Goal: Information Seeking & Learning: Learn about a topic

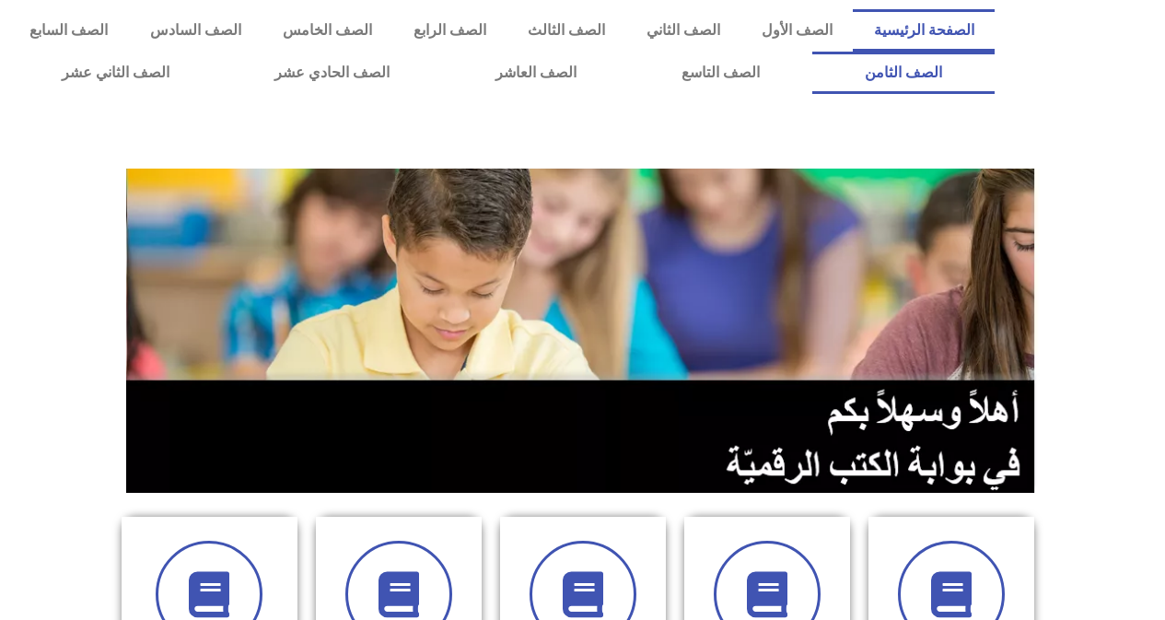
click at [812, 52] on link "الصف الثامن" at bounding box center [903, 73] width 182 height 42
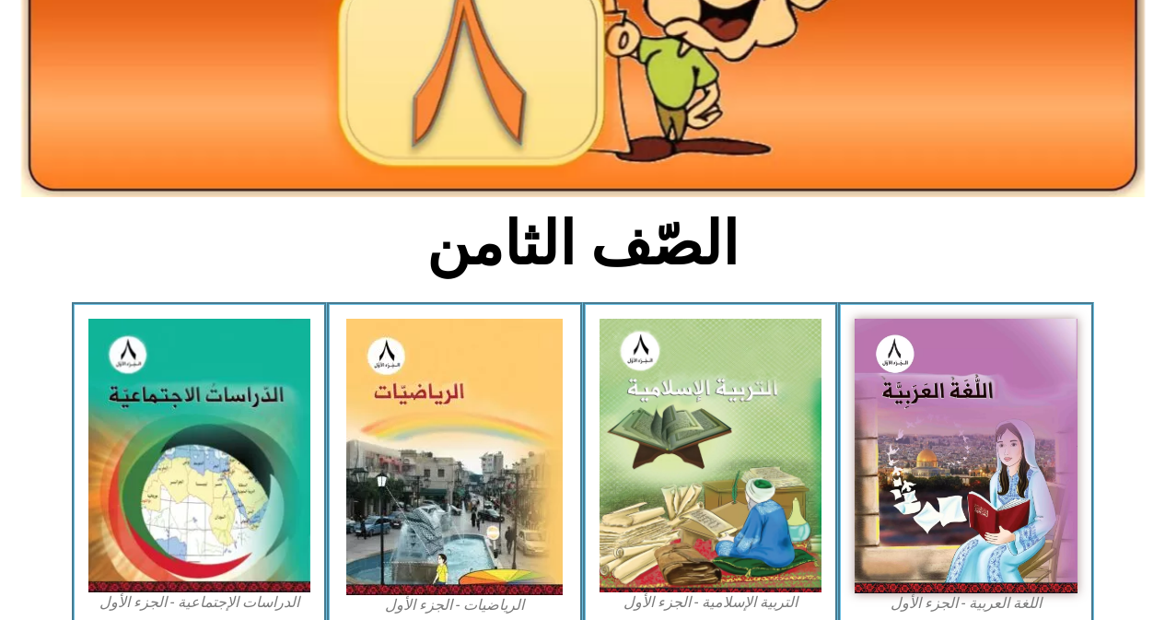
scroll to position [331, 0]
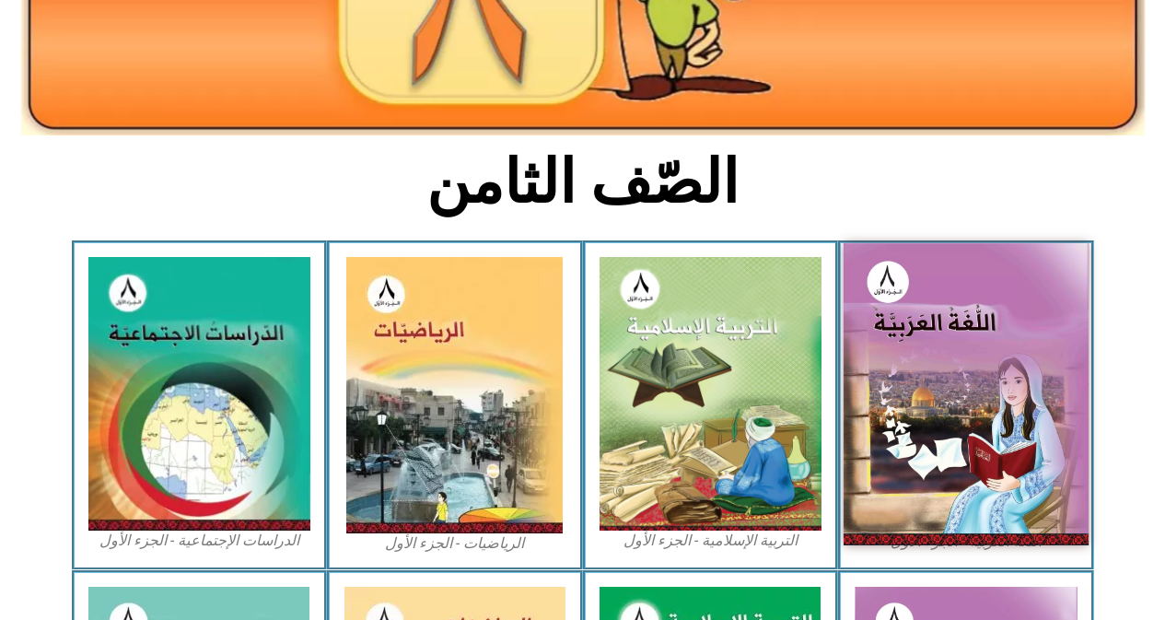
click at [954, 285] on img at bounding box center [965, 393] width 245 height 301
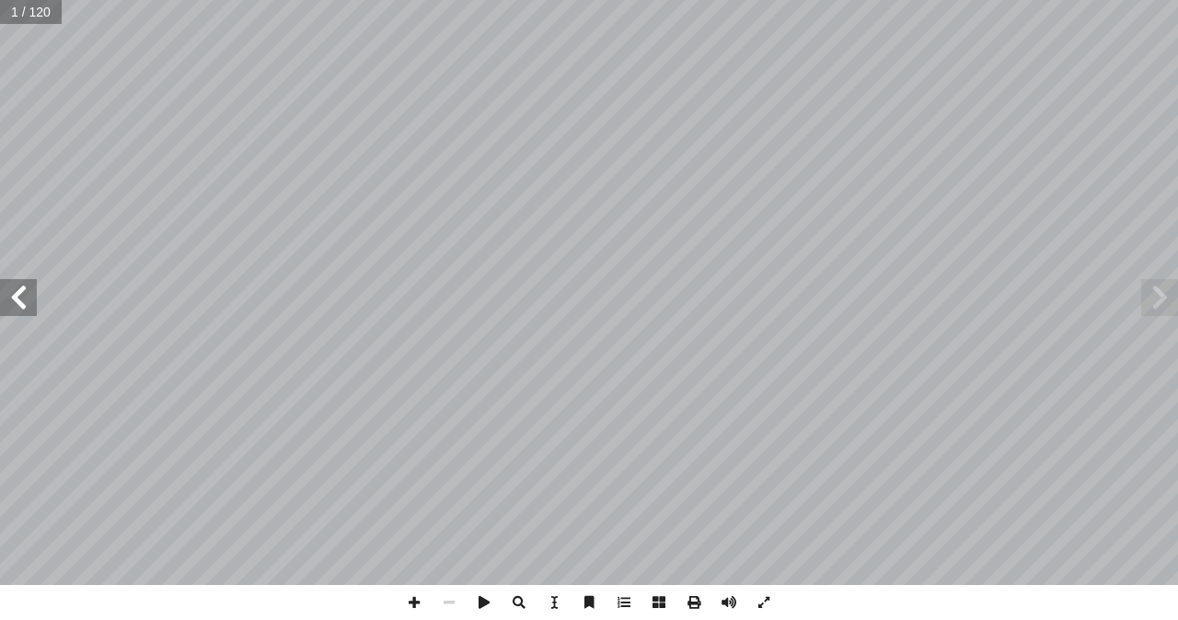
click at [13, 14] on input "text" at bounding box center [31, 12] width 62 height 24
type input "**"
click at [29, 301] on span at bounding box center [18, 297] width 37 height 37
click at [412, 594] on span at bounding box center [414, 602] width 35 height 35
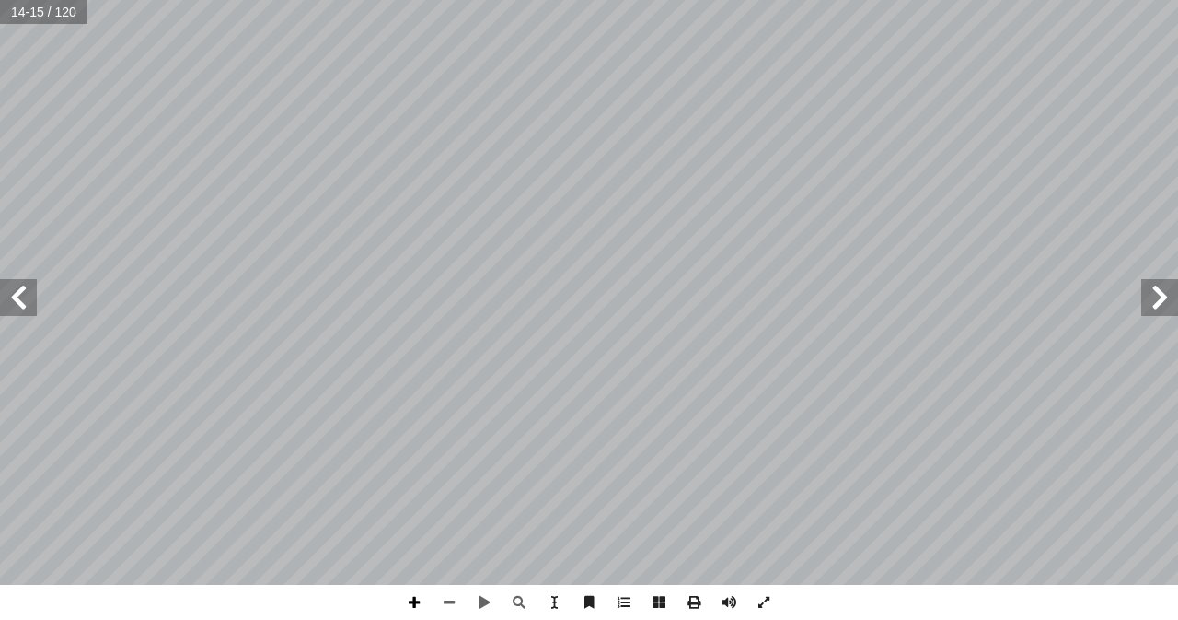
click at [422, 597] on span at bounding box center [414, 602] width 35 height 35
click at [449, 601] on span at bounding box center [449, 602] width 35 height 35
click at [414, 599] on span at bounding box center [414, 602] width 35 height 35
click at [28, 311] on span at bounding box center [18, 297] width 37 height 37
click at [448, 600] on span at bounding box center [449, 602] width 35 height 35
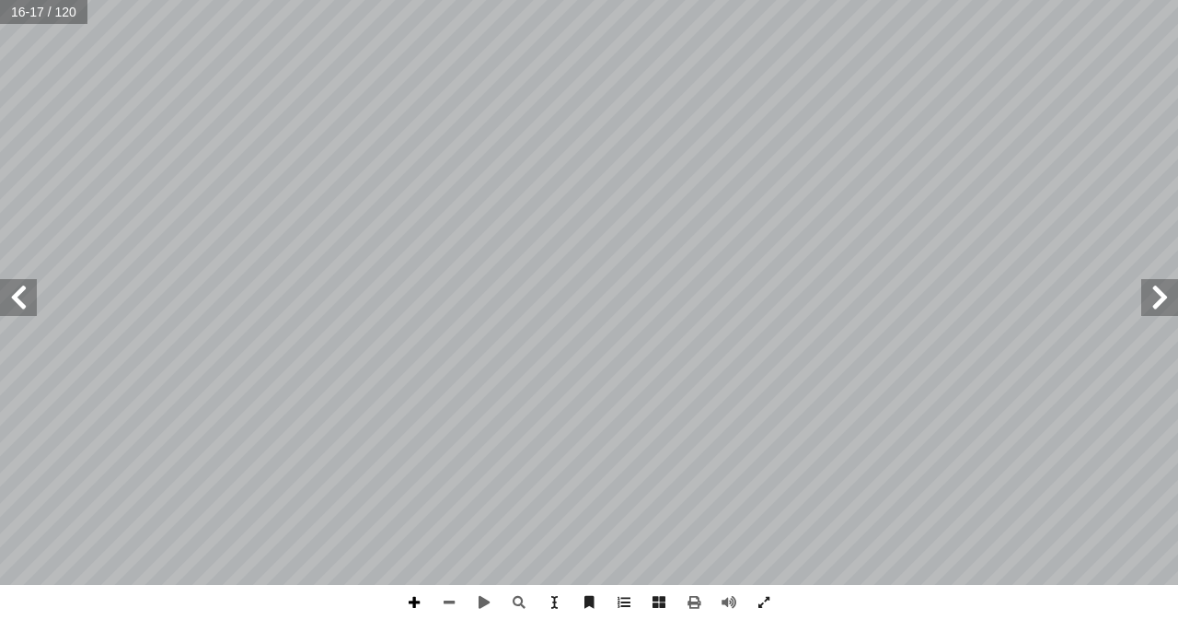
click at [412, 602] on span at bounding box center [414, 602] width 35 height 35
